Goal: Task Accomplishment & Management: Use online tool/utility

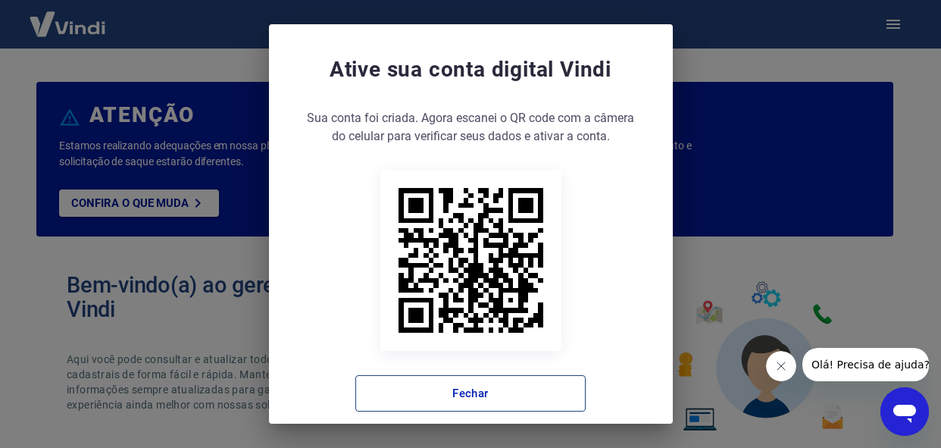
click at [436, 399] on button "Fechar" at bounding box center [470, 393] width 230 height 36
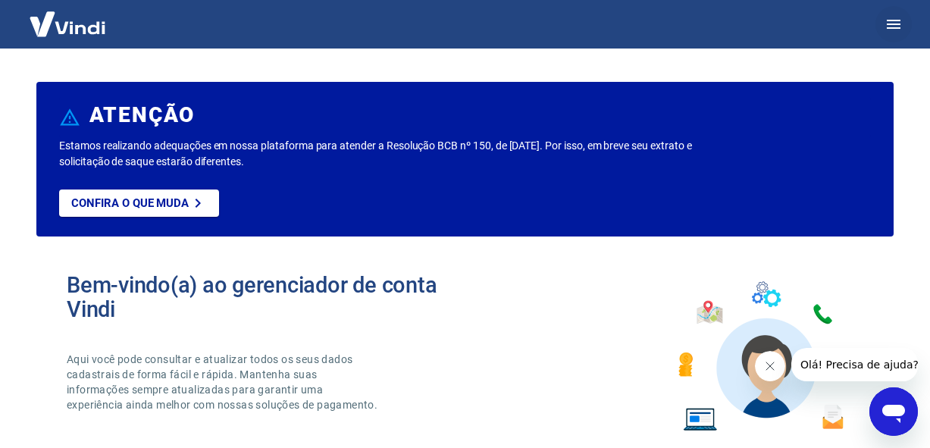
click at [893, 29] on icon "button" at bounding box center [893, 24] width 18 height 18
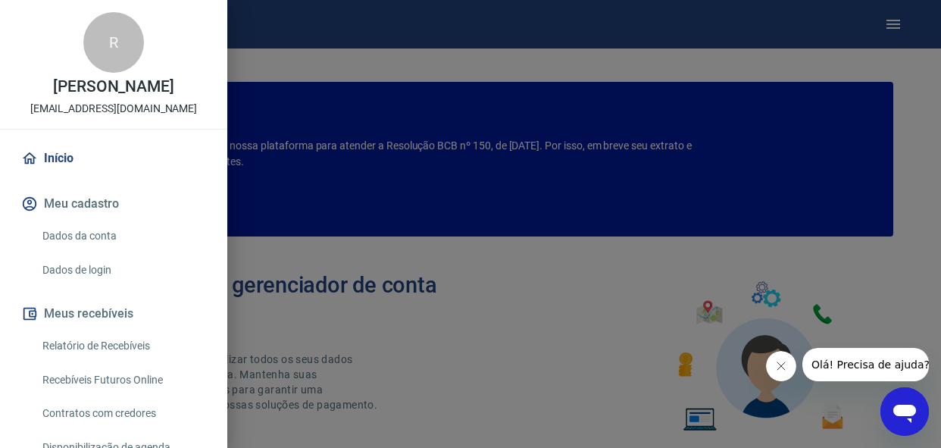
click at [109, 344] on link "Relatório de Recebíveis" at bounding box center [122, 345] width 173 height 31
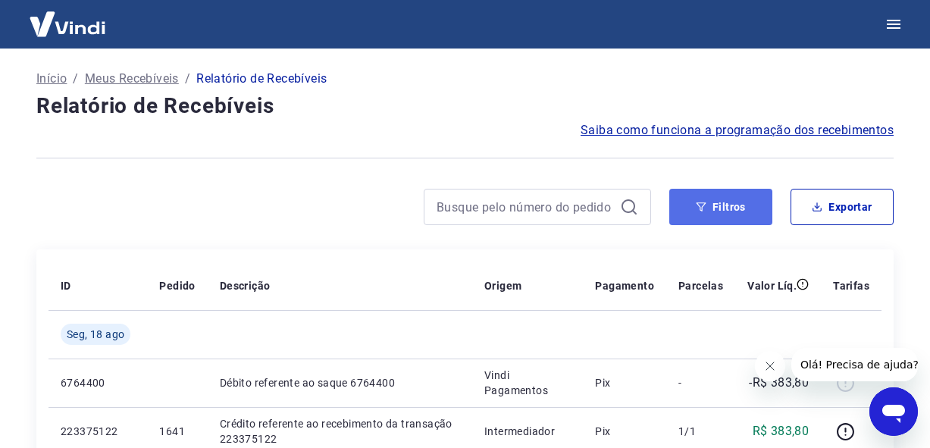
click at [705, 208] on icon "button" at bounding box center [701, 207] width 11 height 11
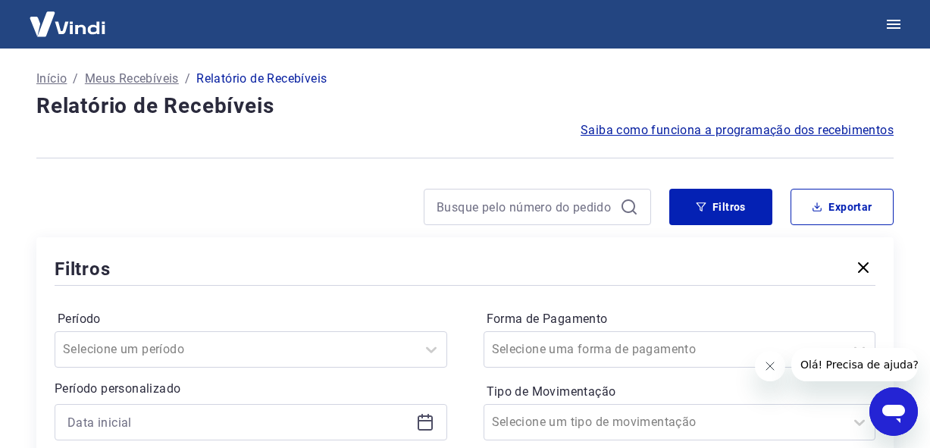
click at [367, 261] on div "Filtros" at bounding box center [465, 268] width 821 height 27
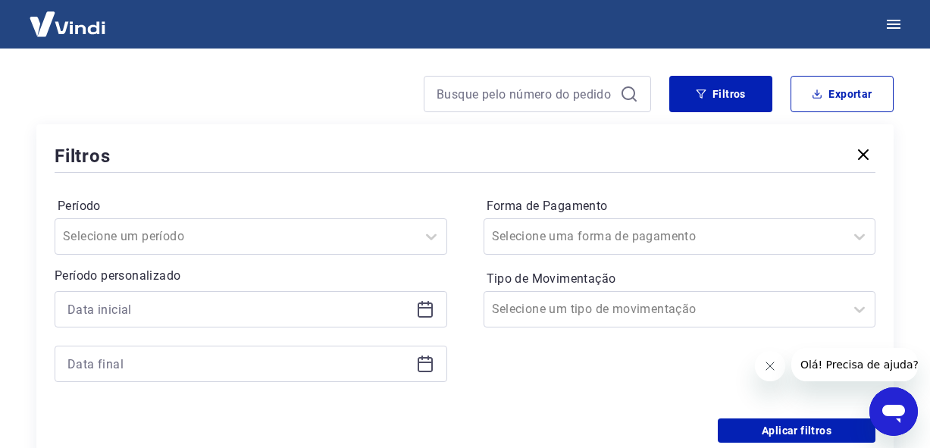
scroll to position [121, 0]
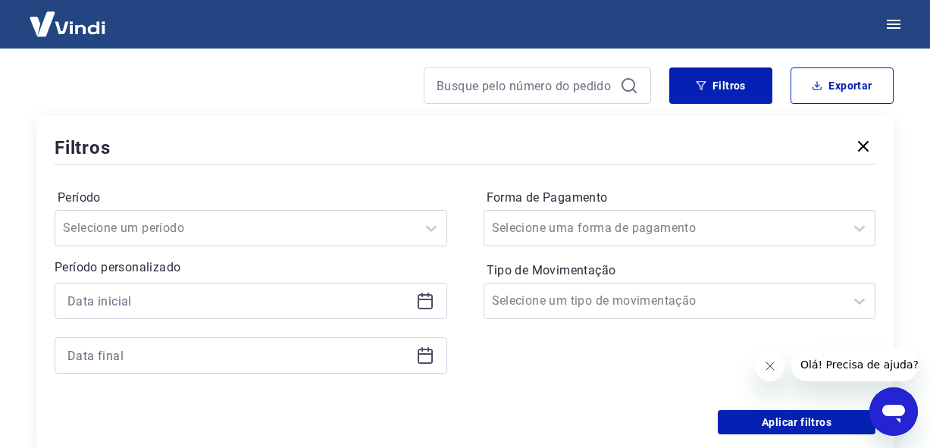
click at [423, 296] on icon at bounding box center [425, 301] width 18 height 18
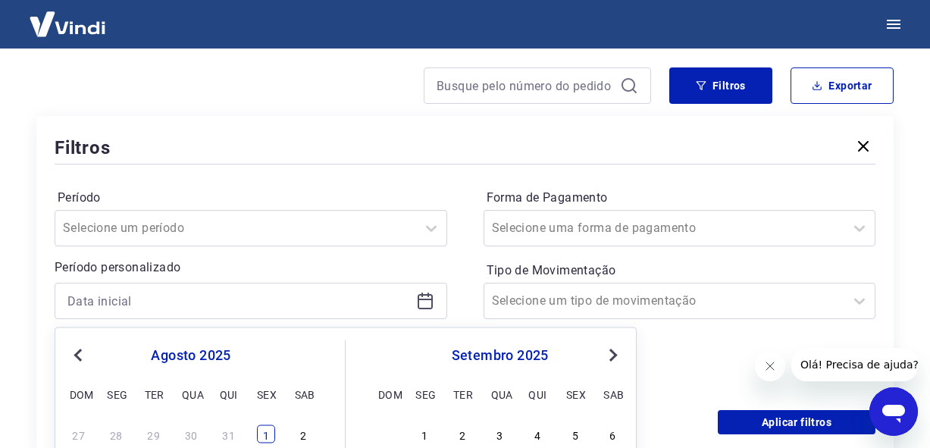
click at [259, 436] on div "1" at bounding box center [266, 433] width 18 height 18
click at [267, 434] on div "Aplicar filtros" at bounding box center [465, 422] width 821 height 24
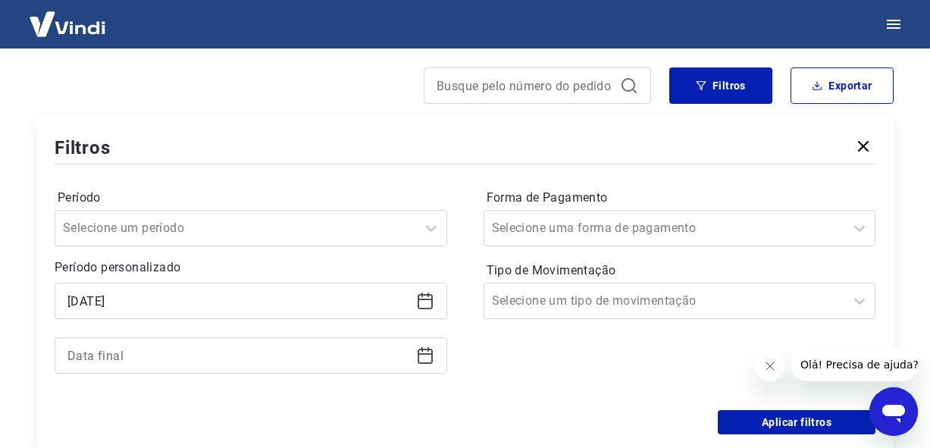
type input "[DATE]"
click at [432, 392] on div "Período Selecione um período Período personalizado Selected date: [DATE] [DATE]…" at bounding box center [465, 288] width 821 height 242
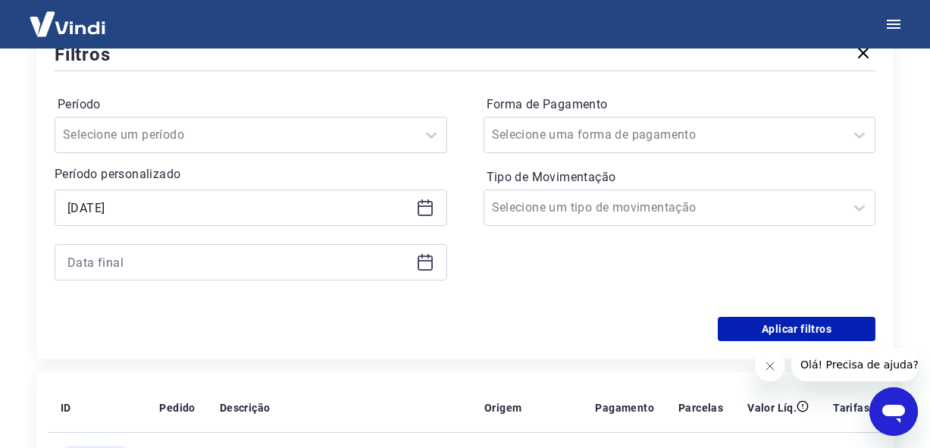
scroll to position [242, 0]
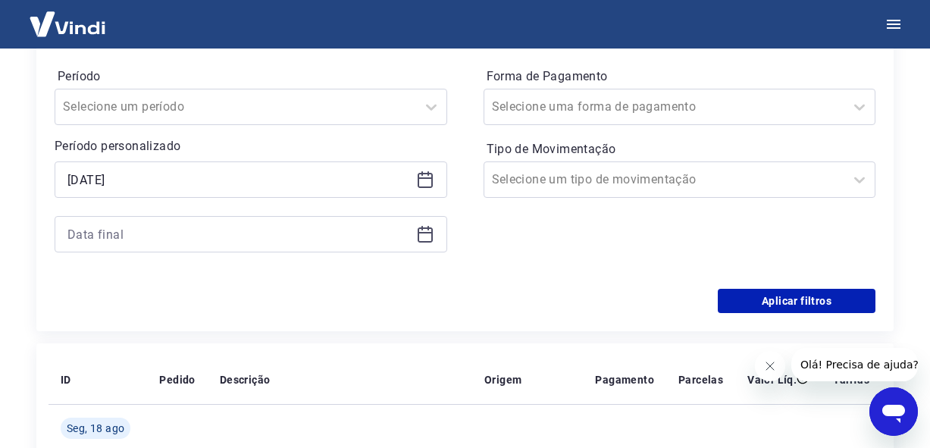
click at [428, 240] on icon at bounding box center [425, 234] width 18 height 18
click at [514, 236] on div "Forma de Pagamento Selecione uma forma de pagamento Tipo de Movimentação Seleci…" at bounding box center [679, 167] width 392 height 206
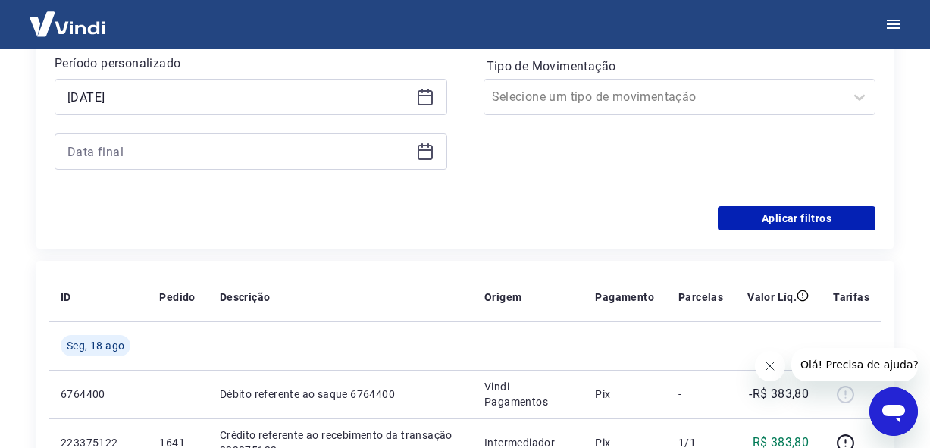
scroll to position [333, 0]
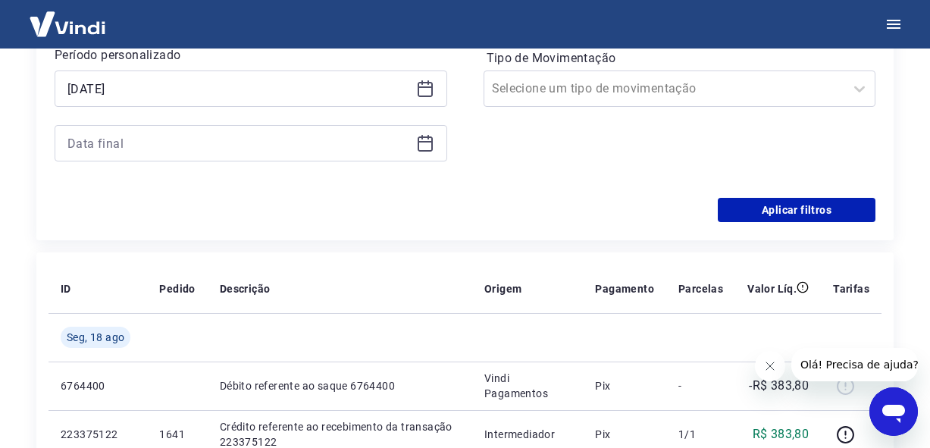
click at [417, 145] on icon at bounding box center [425, 143] width 18 height 18
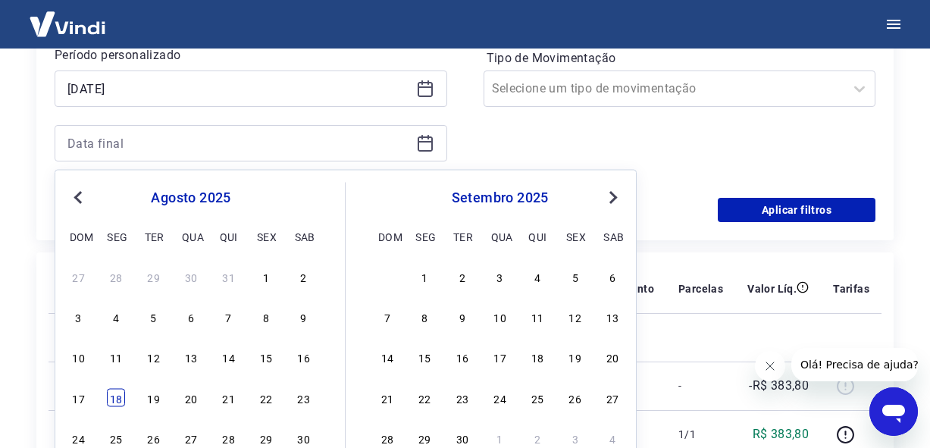
click at [116, 400] on div "18" at bounding box center [116, 397] width 18 height 18
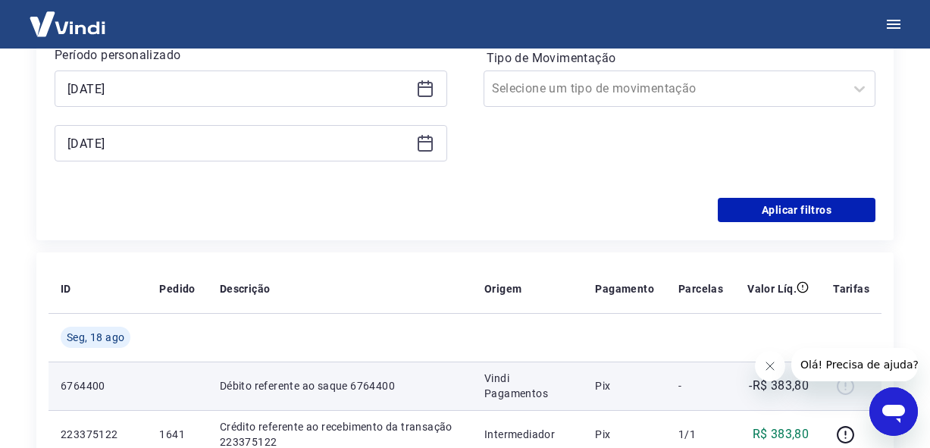
type input "[DATE]"
click at [115, 397] on td "6764400" at bounding box center [97, 385] width 98 height 48
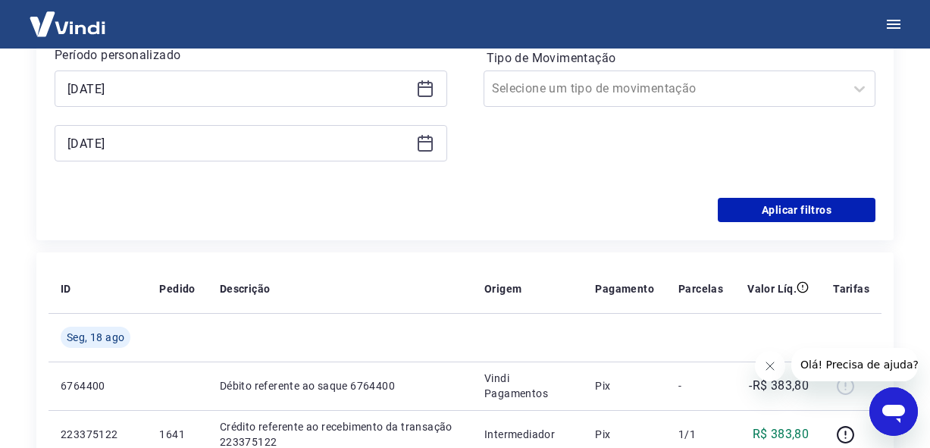
click at [540, 174] on div "Forma de Pagamento Selecione uma forma de pagamento Tipo de Movimentação Seleci…" at bounding box center [679, 76] width 392 height 206
click at [759, 210] on button "Aplicar filtros" at bounding box center [797, 210] width 158 height 24
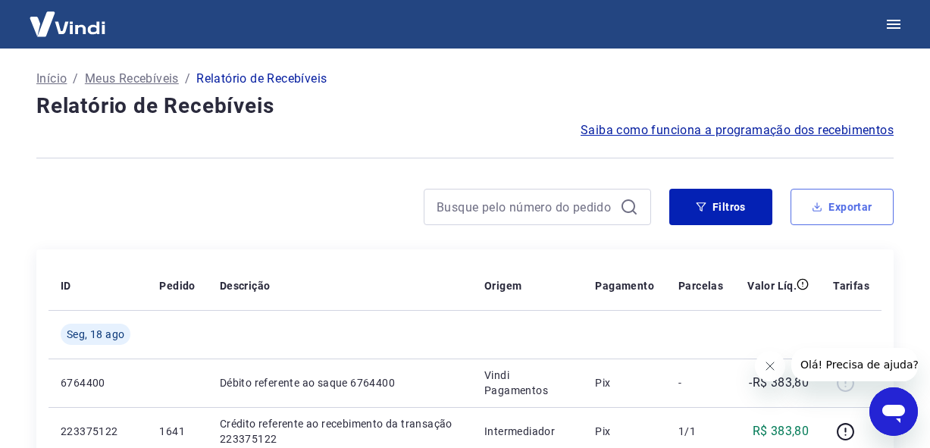
click at [827, 206] on button "Exportar" at bounding box center [841, 207] width 103 height 36
type input "[DATE]"
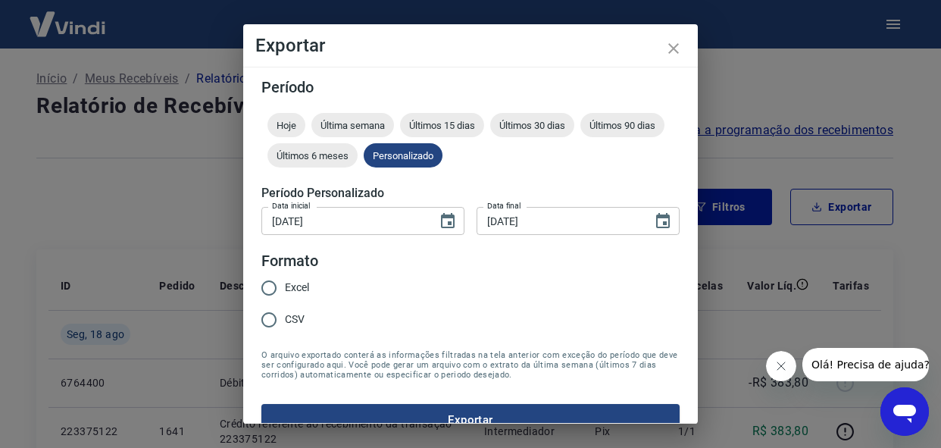
click at [270, 287] on input "Excel" at bounding box center [269, 288] width 32 height 32
radio input "true"
click at [455, 420] on button "Exportar" at bounding box center [470, 420] width 418 height 32
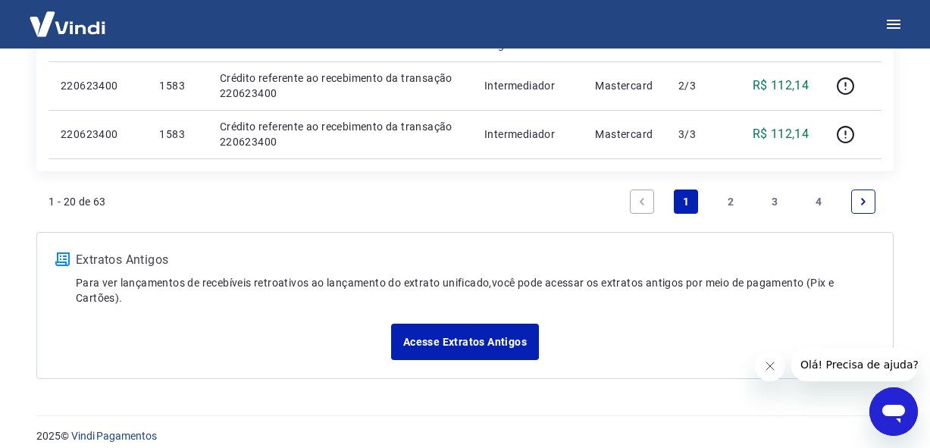
scroll to position [1377, 0]
